Goal: Task Accomplishment & Management: Complete application form

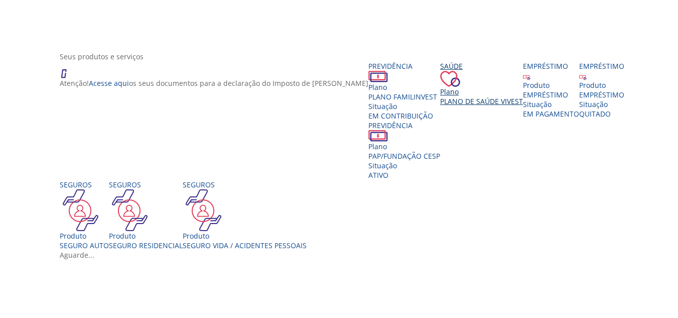
scroll to position [151, 0]
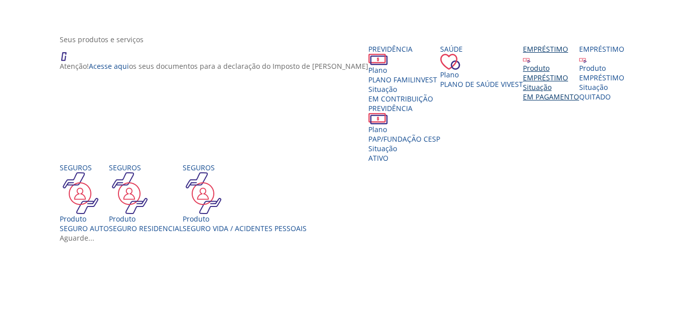
click at [523, 73] on div "Produto" at bounding box center [551, 68] width 56 height 10
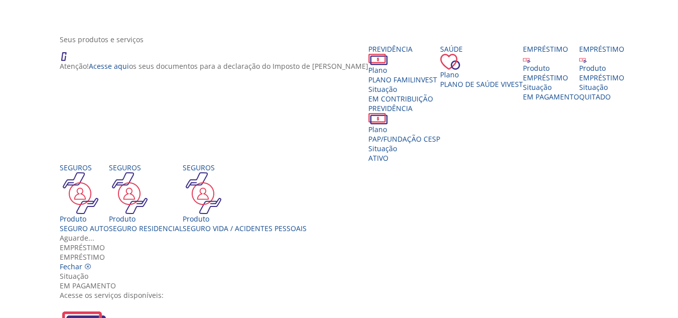
click at [108, 300] on img "Vivest" at bounding box center [84, 324] width 48 height 48
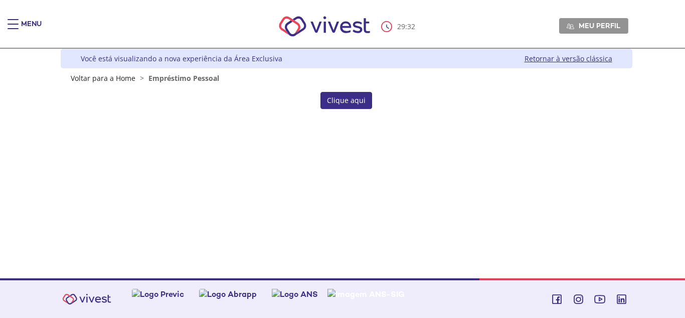
click at [275, 95] on div "Clique aqui" at bounding box center [347, 100] width 566 height 17
click at [335, 100] on link "Clique aqui" at bounding box center [347, 100] width 52 height 17
click at [334, 98] on link "Clique aqui" at bounding box center [347, 100] width 52 height 17
